Goal: Transaction & Acquisition: Purchase product/service

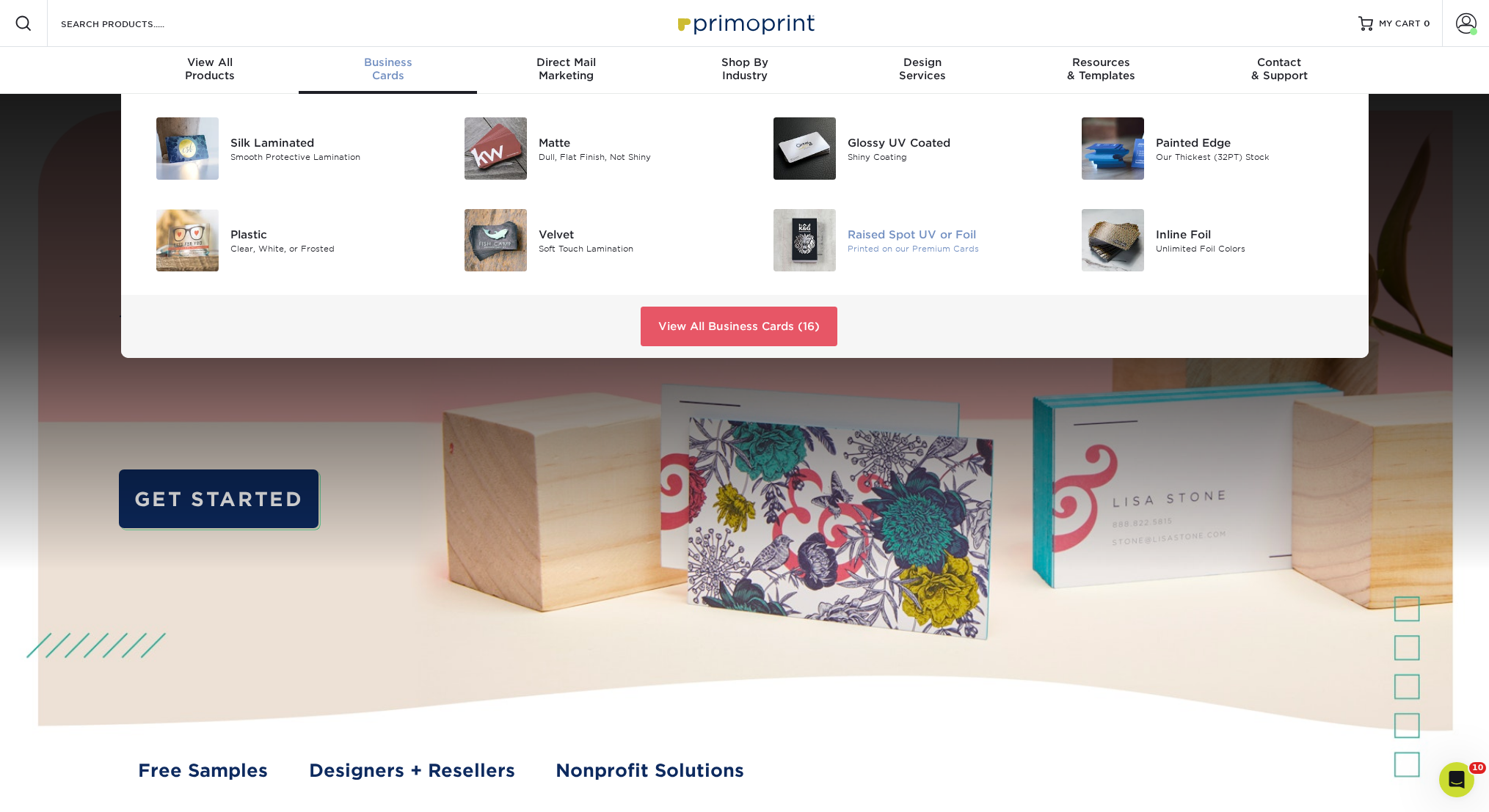
click at [829, 239] on img at bounding box center [804, 240] width 63 height 63
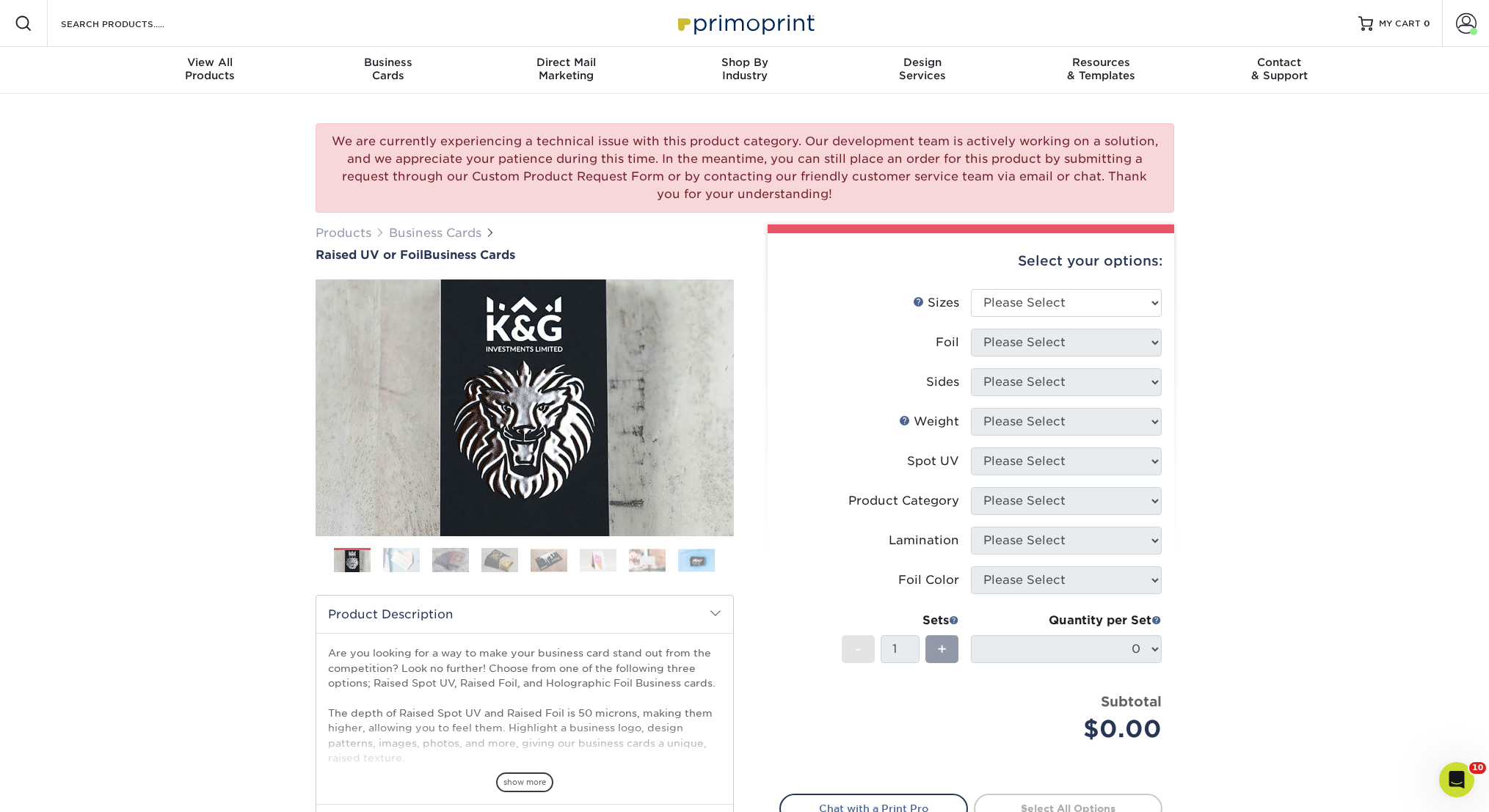
click at [402, 559] on img at bounding box center [401, 560] width 37 height 26
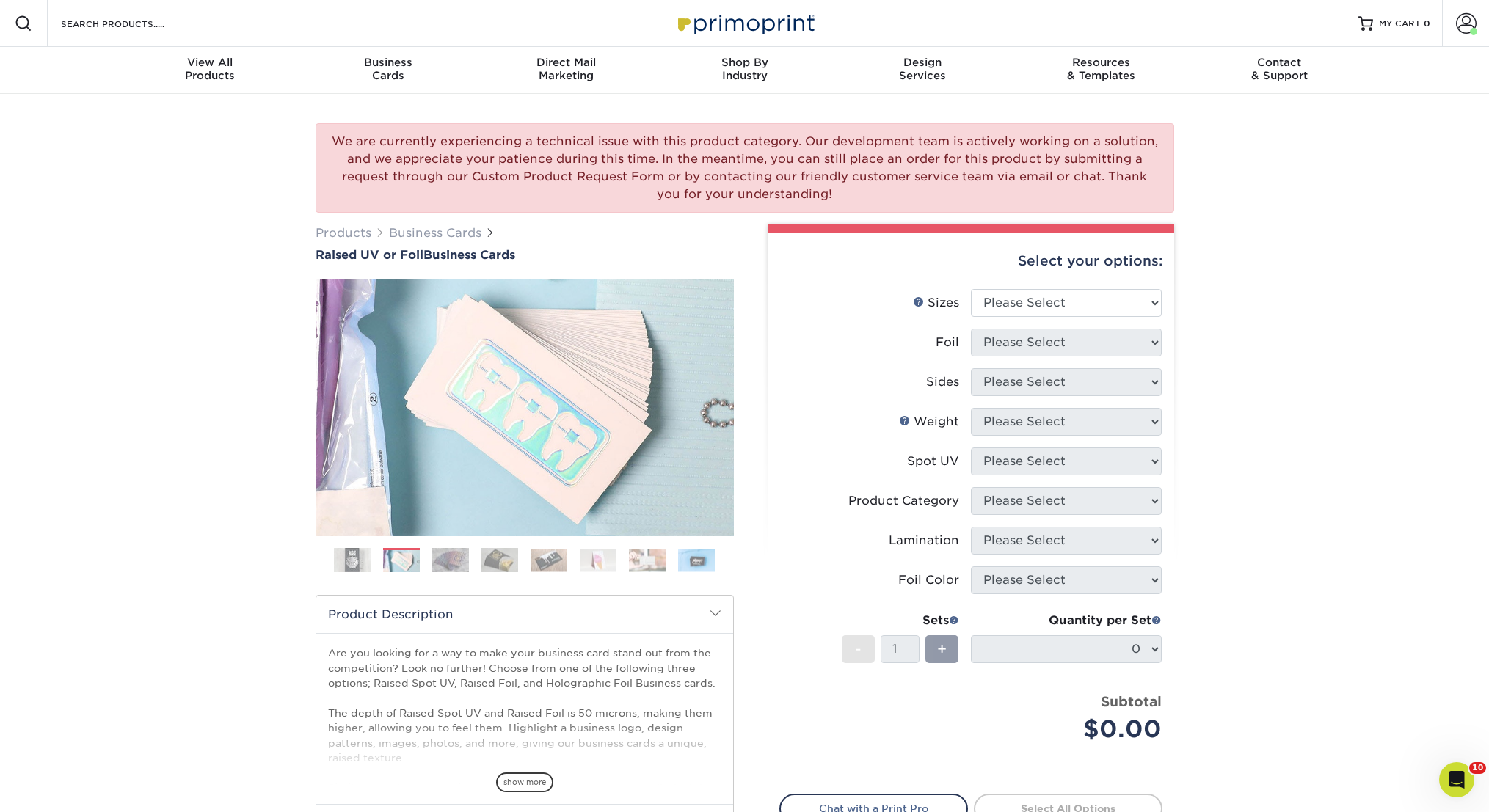
click at [427, 562] on ol at bounding box center [524, 566] width 419 height 35
click at [443, 562] on img at bounding box center [451, 560] width 37 height 26
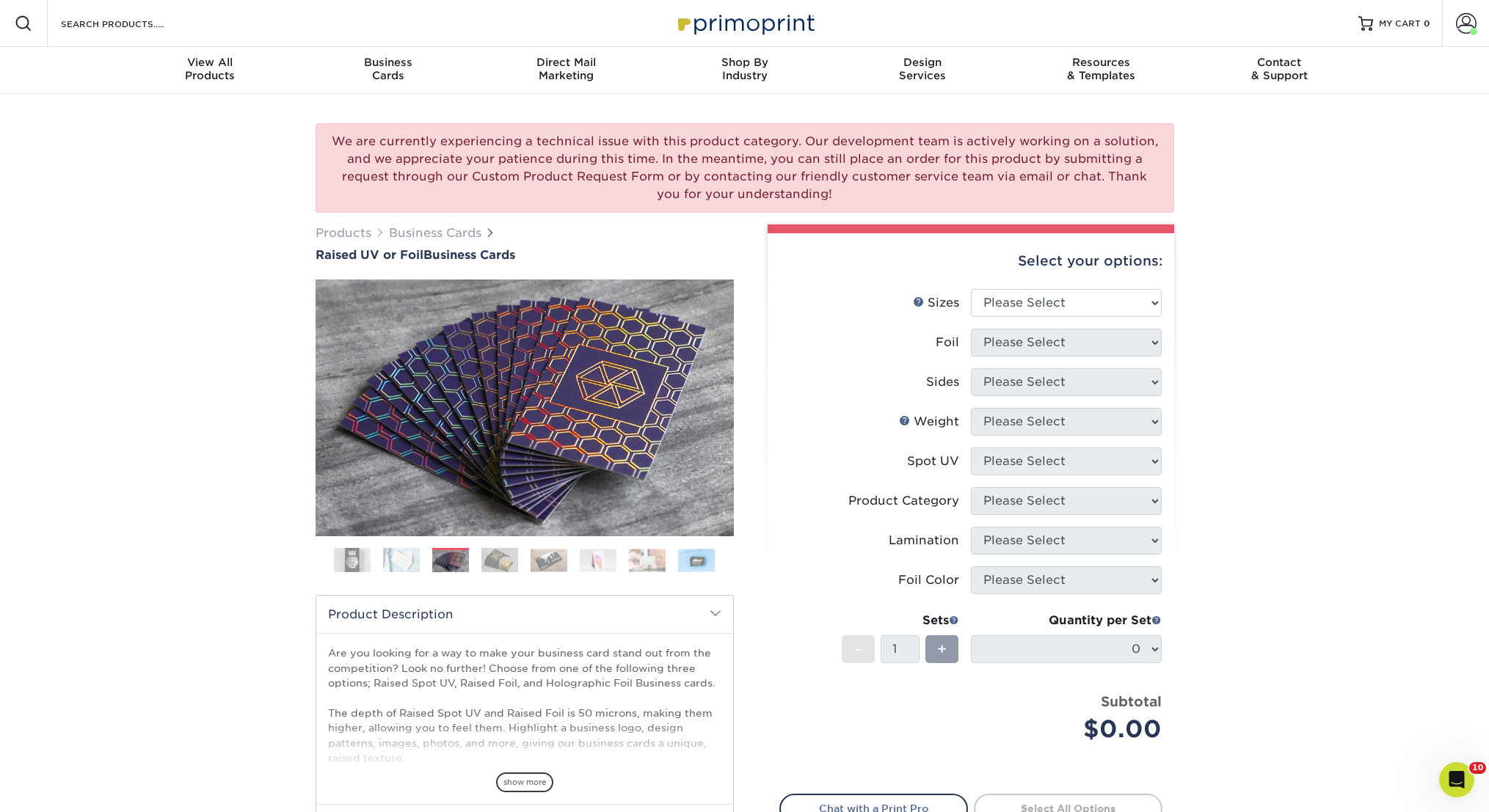
click at [516, 559] on img at bounding box center [500, 560] width 37 height 26
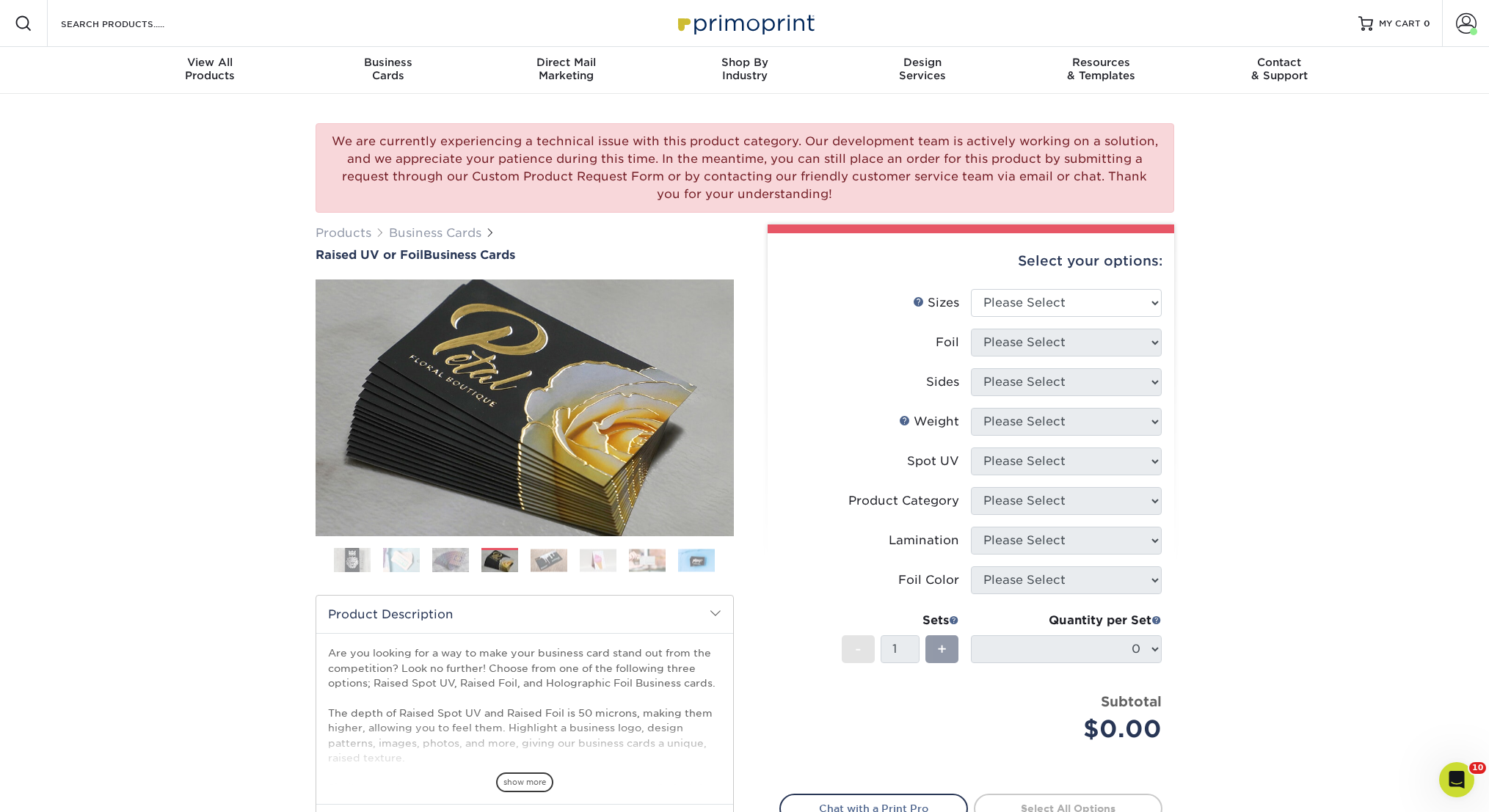
click at [564, 559] on img at bounding box center [549, 561] width 37 height 23
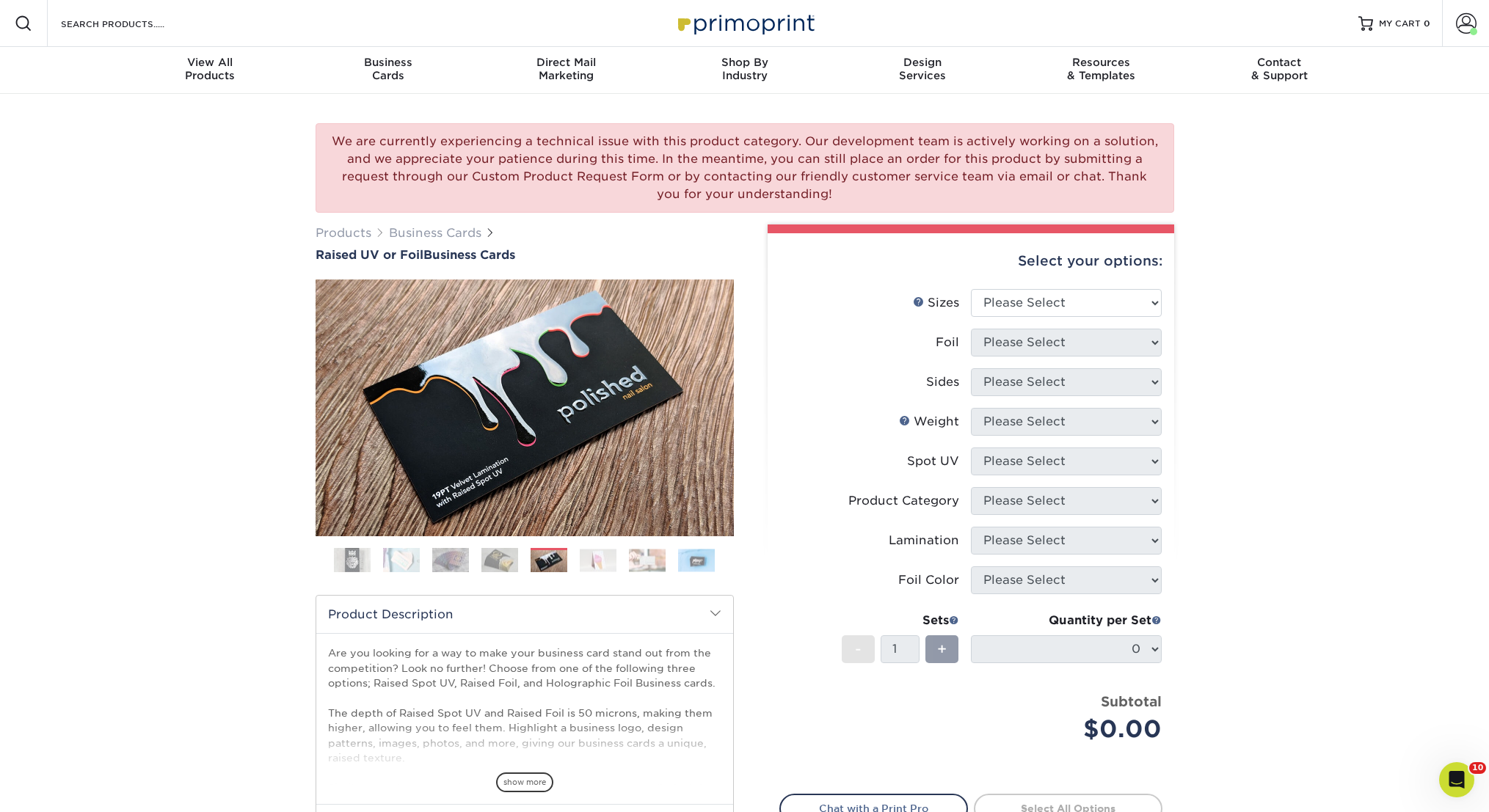
click at [583, 558] on img at bounding box center [599, 561] width 37 height 23
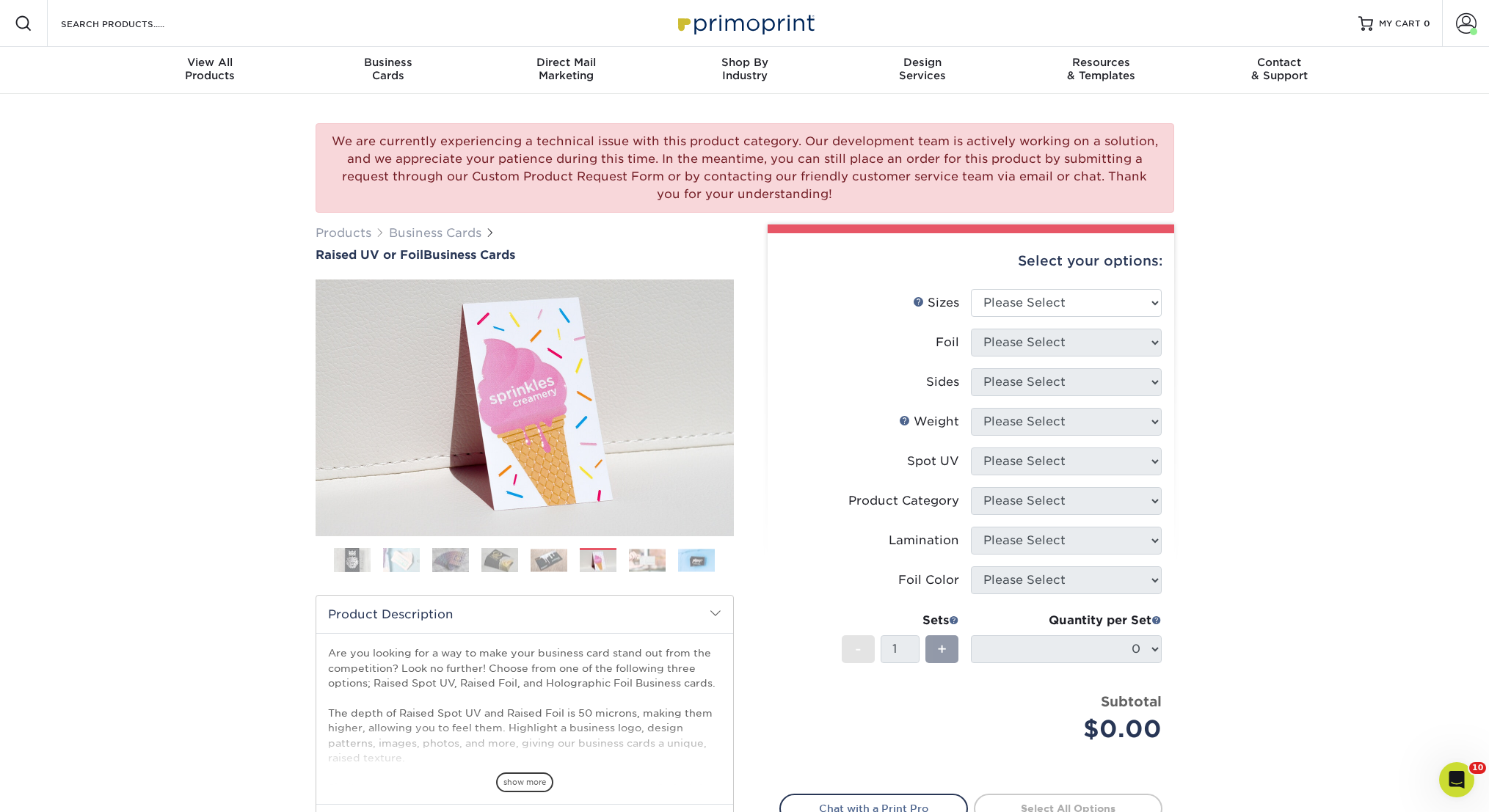
click at [627, 560] on ol at bounding box center [524, 566] width 419 height 35
click at [647, 561] on img at bounding box center [647, 561] width 37 height 23
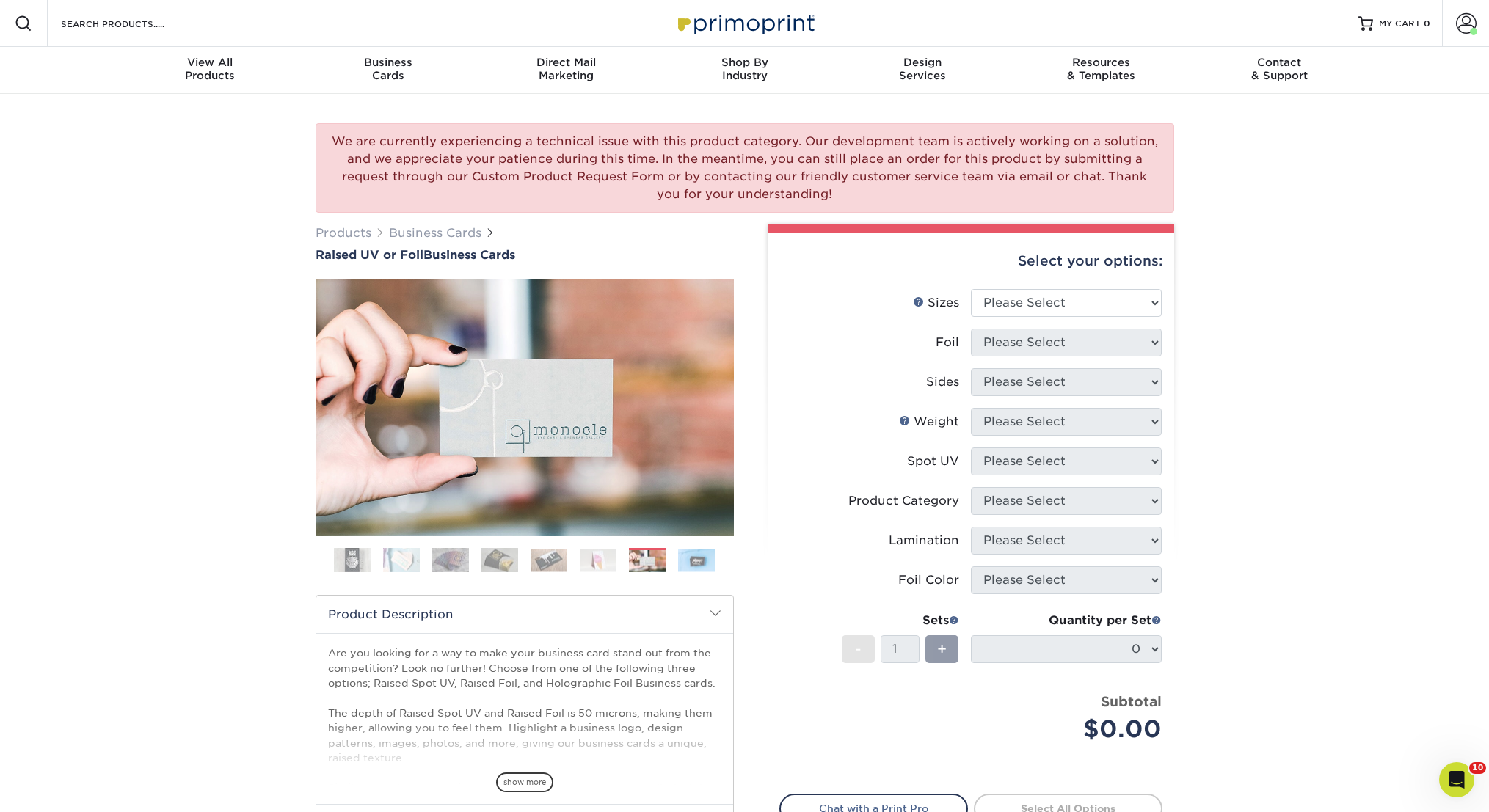
click at [705, 560] on img at bounding box center [696, 561] width 37 height 23
